Goal: Use online tool/utility

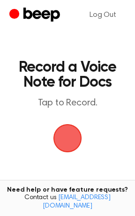
click at [69, 135] on span "button" at bounding box center [67, 138] width 26 height 26
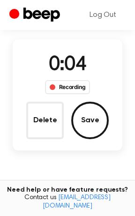
scroll to position [73, 0]
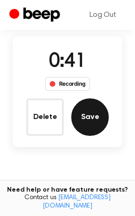
click at [91, 111] on button "Save" at bounding box center [90, 118] width 38 height 38
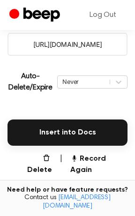
scroll to position [181, 0]
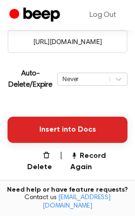
click at [81, 125] on button "Insert into Docs" at bounding box center [68, 130] width 120 height 26
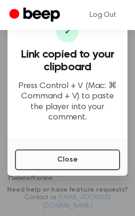
scroll to position [86, 0]
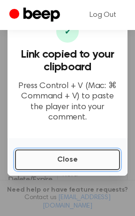
click at [72, 152] on button "Close" at bounding box center [67, 160] width 105 height 21
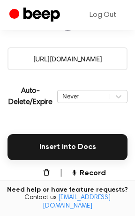
scroll to position [163, 0]
